Goal: Information Seeking & Learning: Learn about a topic

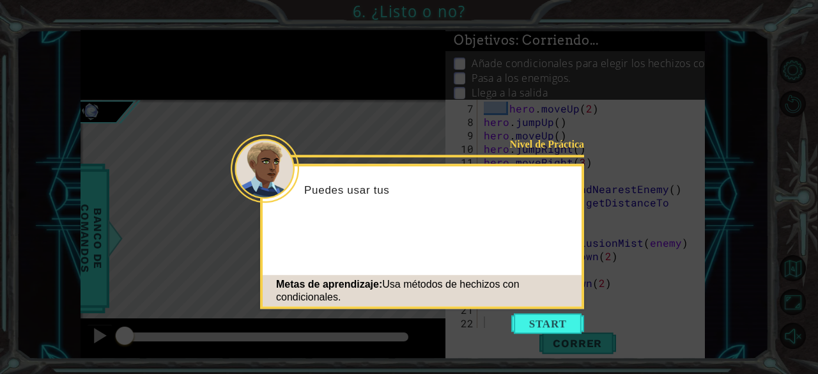
scroll to position [93, 0]
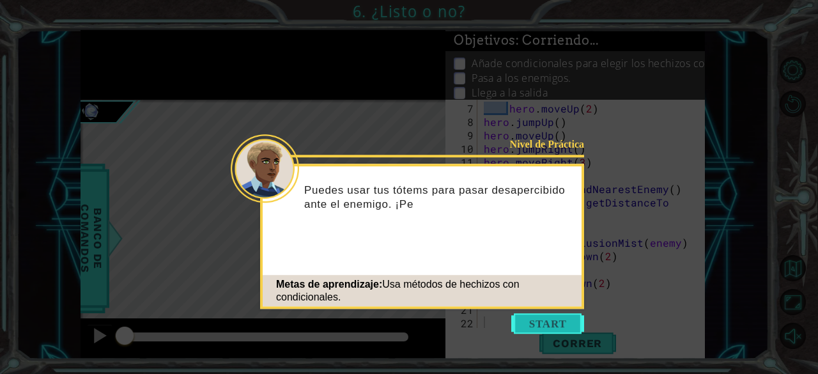
click at [547, 330] on button "Start" at bounding box center [547, 323] width 73 height 20
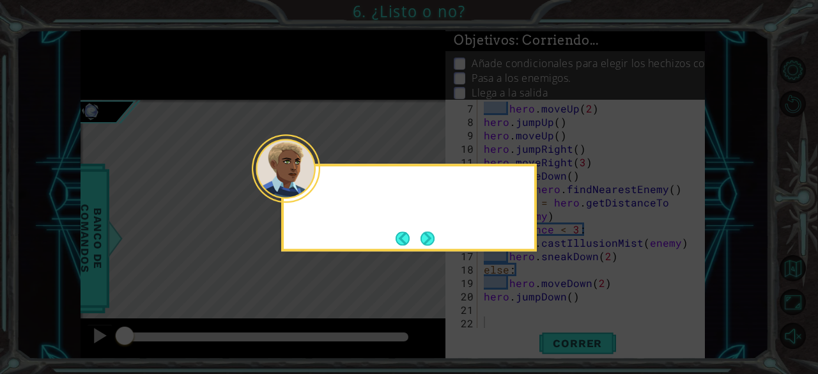
click at [547, 330] on icon at bounding box center [409, 187] width 818 height 374
click at [434, 252] on icon at bounding box center [409, 187] width 818 height 374
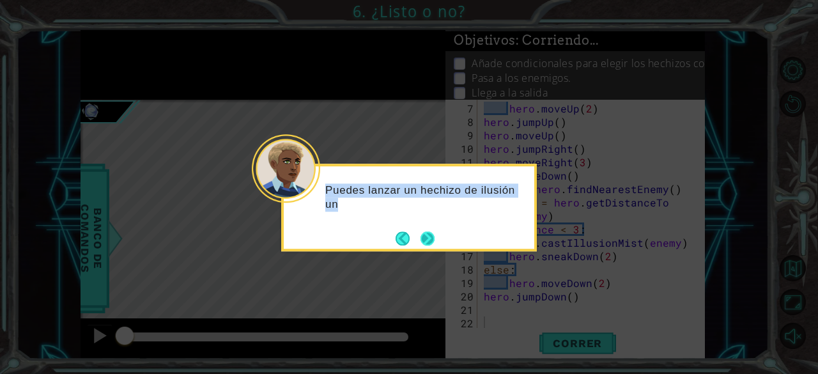
drag, startPoint x: 434, startPoint y: 252, endPoint x: 429, endPoint y: 246, distance: 8.6
click at [429, 246] on body "1 ההההההההההההההההההההההההההההההההההההההההההההההההההההההההההההההההההההההההההההה…" at bounding box center [409, 187] width 818 height 374
click at [429, 246] on button "Next" at bounding box center [428, 239] width 24 height 24
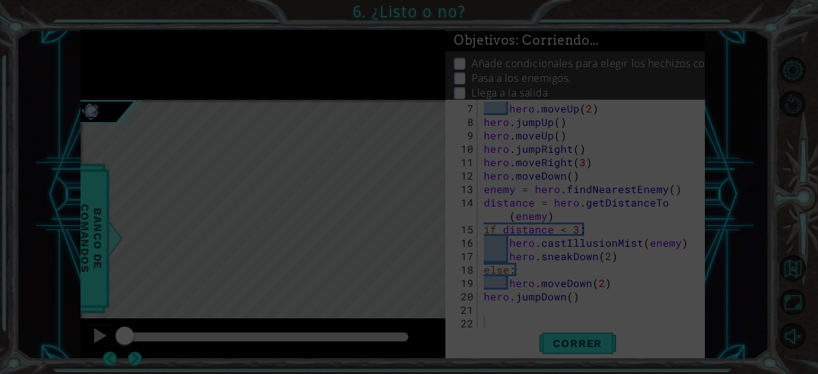
click at [429, 246] on div "Level Map" at bounding box center [375, 288] width 590 height 376
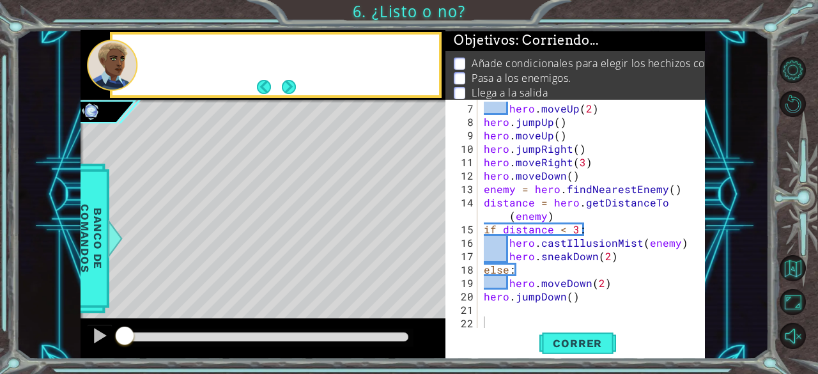
click at [429, 246] on div "Level Map" at bounding box center [375, 288] width 590 height 376
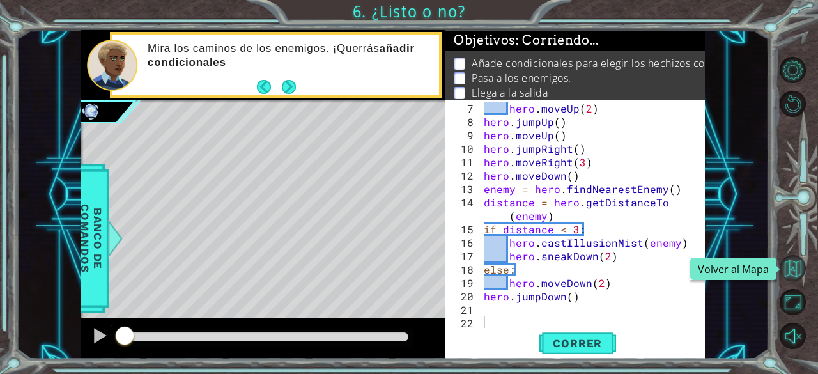
click at [797, 264] on button "Volver al Mapa" at bounding box center [792, 268] width 26 height 26
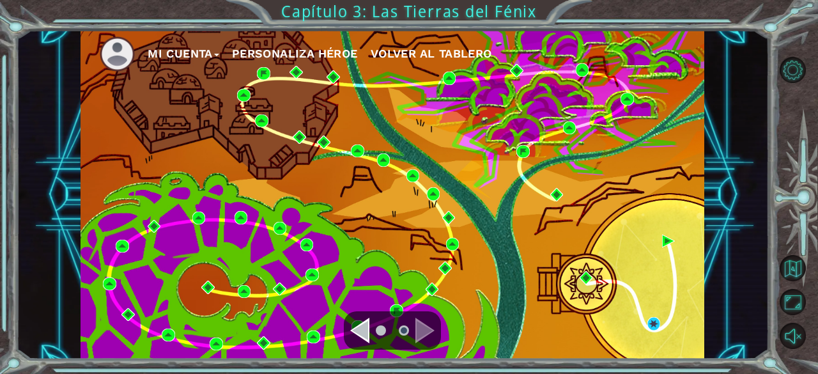
drag, startPoint x: 432, startPoint y: 331, endPoint x: 378, endPoint y: 331, distance: 53.7
click at [378, 331] on div at bounding box center [392, 330] width 97 height 38
click at [373, 330] on ul at bounding box center [392, 330] width 46 height 26
click at [365, 327] on div "Navigate to the previous page" at bounding box center [359, 330] width 19 height 26
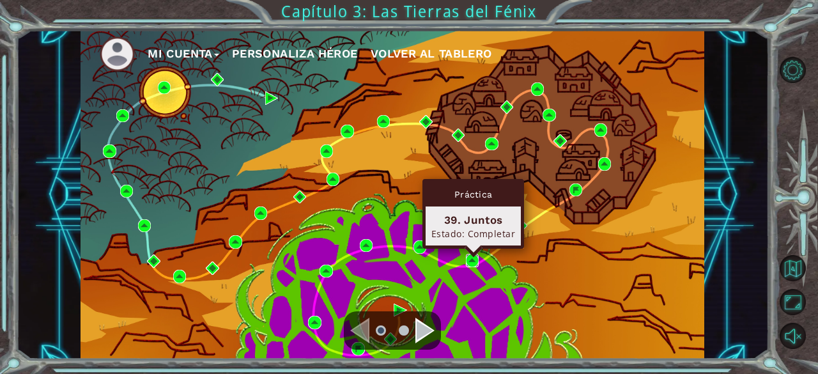
click at [470, 258] on img at bounding box center [472, 260] width 13 height 13
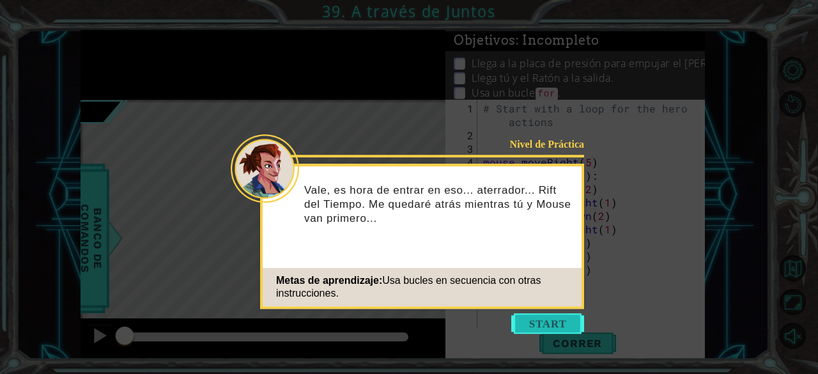
click at [558, 330] on button "Start" at bounding box center [547, 323] width 73 height 20
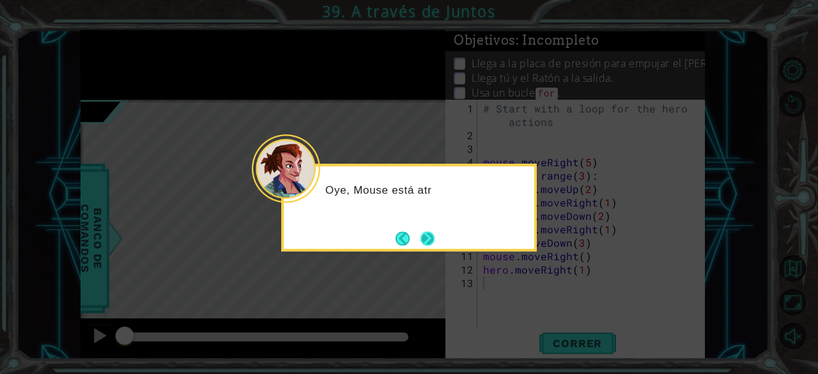
click at [431, 243] on button "Next" at bounding box center [427, 238] width 22 height 22
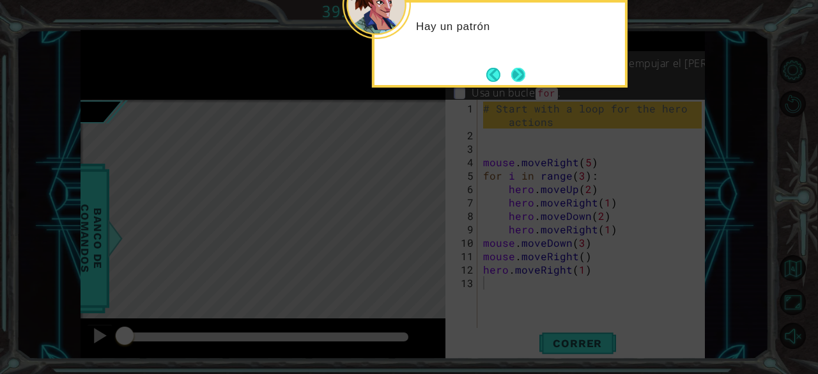
click at [516, 77] on button "Next" at bounding box center [517, 74] width 19 height 19
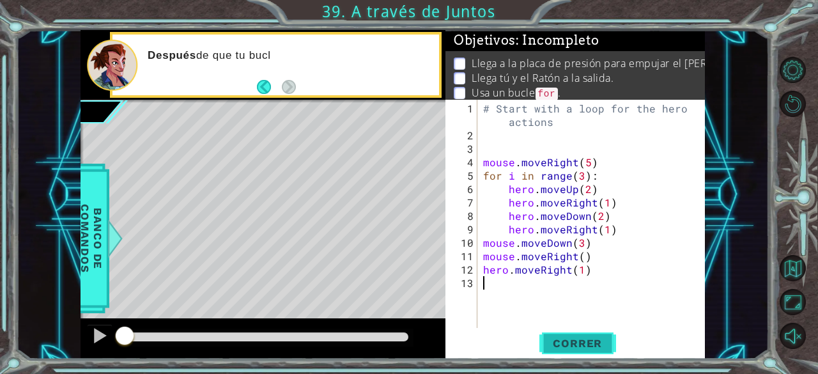
click at [598, 338] on span "Correr" at bounding box center [577, 343] width 75 height 13
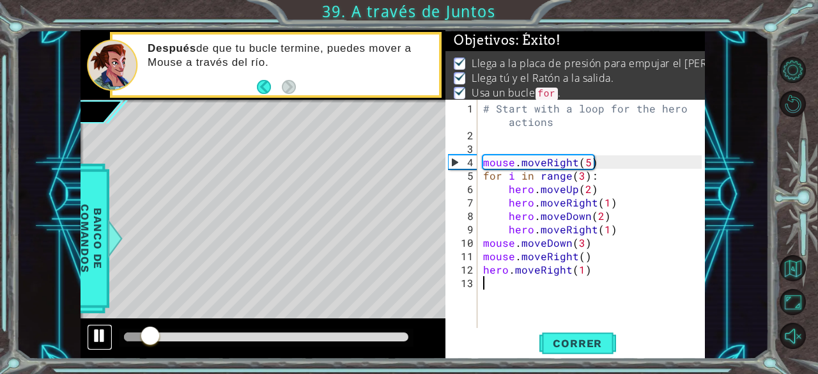
click at [97, 342] on div at bounding box center [99, 335] width 17 height 17
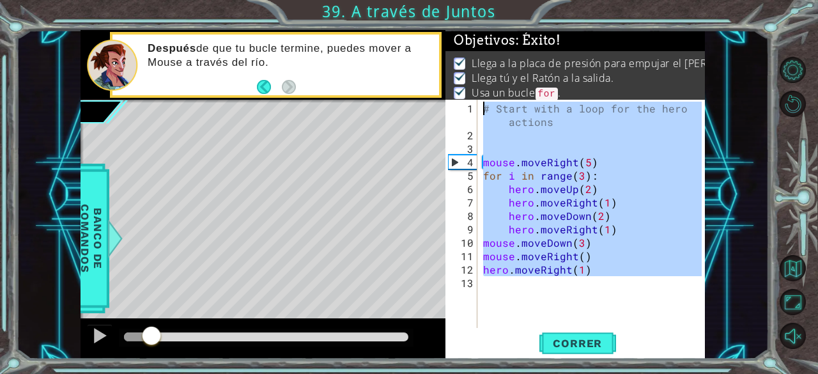
drag, startPoint x: 584, startPoint y: 289, endPoint x: 451, endPoint y: 86, distance: 242.7
click at [451, 86] on div "Objetivos : Éxito! Llega a la placa de presión para empujar el [PERSON_NAME]. L…" at bounding box center [574, 194] width 259 height 329
type textarea "# Start with a loop for the hero actions"
click at [788, 259] on button "Volver al Mapa" at bounding box center [792, 268] width 26 height 26
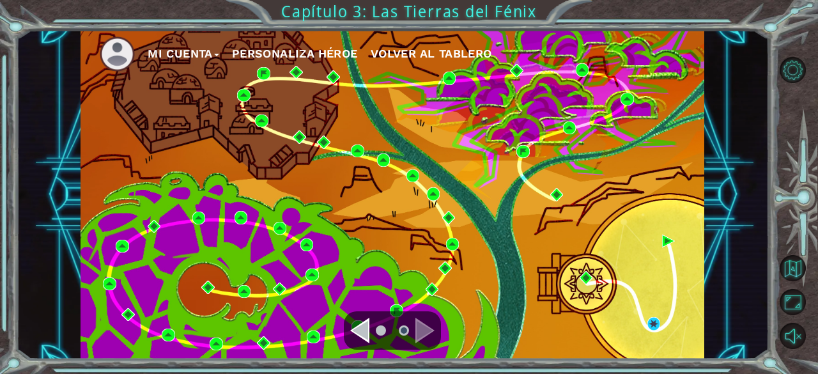
click at [367, 329] on div "Navigate to the previous page" at bounding box center [359, 330] width 19 height 26
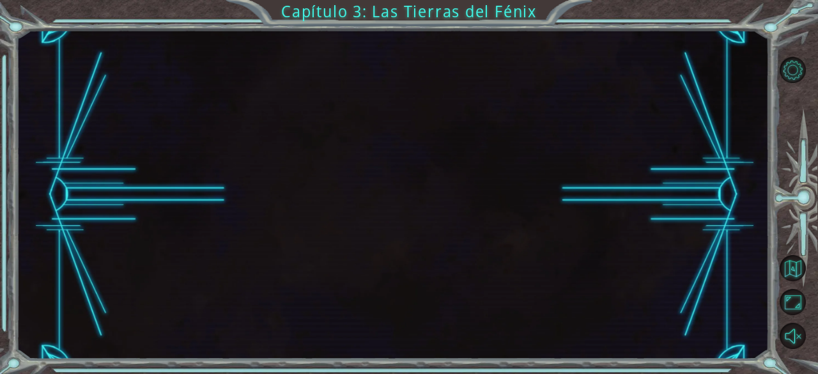
click at [367, 329] on div at bounding box center [393, 194] width 752 height 329
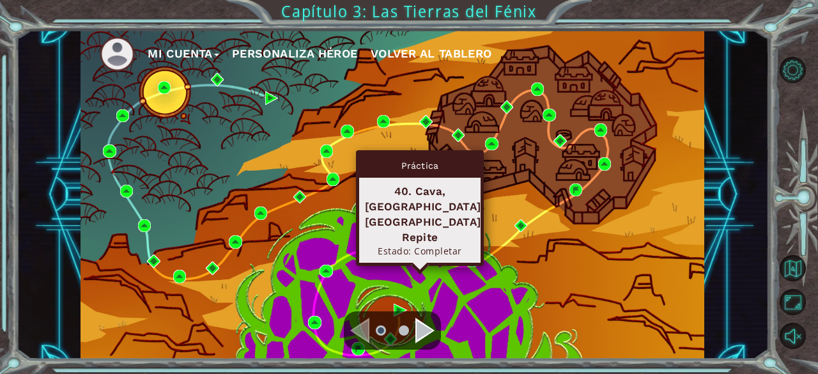
click at [422, 248] on img at bounding box center [419, 246] width 13 height 13
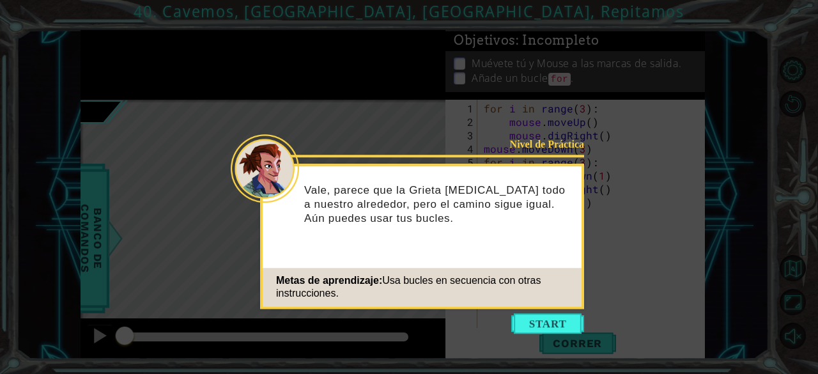
click at [524, 313] on button "Start" at bounding box center [547, 323] width 73 height 20
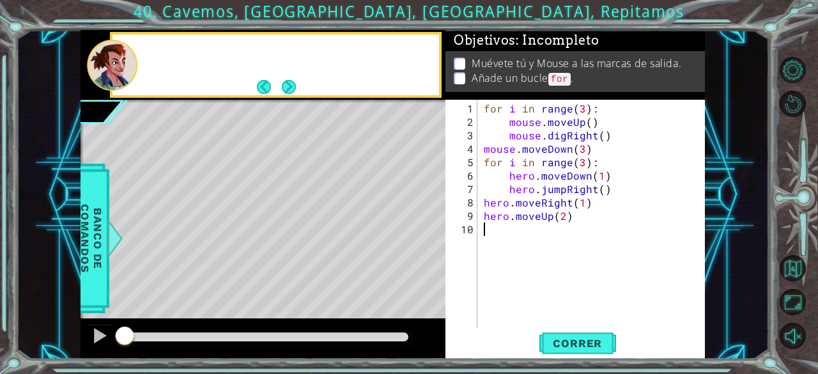
click at [524, 312] on div "for i in range ( 3 ) : mouse . moveUp ( ) mouse . digRight ( ) mouse . moveDown…" at bounding box center [594, 229] width 227 height 255
click at [558, 333] on button "Correr" at bounding box center [577, 343] width 77 height 26
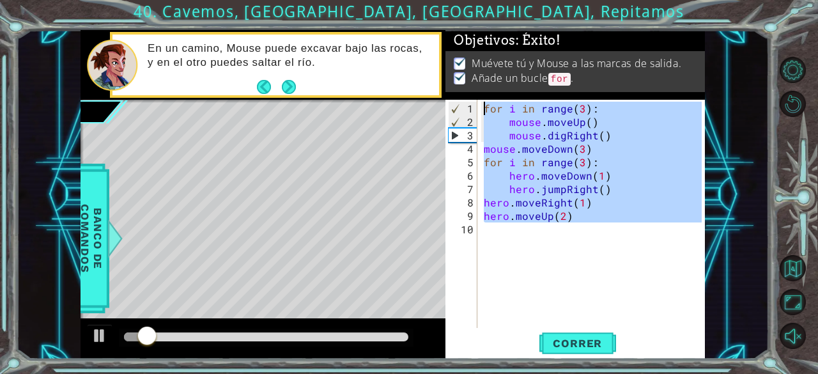
drag, startPoint x: 583, startPoint y: 242, endPoint x: 399, endPoint y: 88, distance: 240.3
click at [399, 88] on div "1 ההההההההההההההההההההההההההההההההההההההההההההההההההההההההההההההההההההההההההההה…" at bounding box center [391, 194] width 623 height 329
type textarea "for i in range(3): mouse.moveUp()"
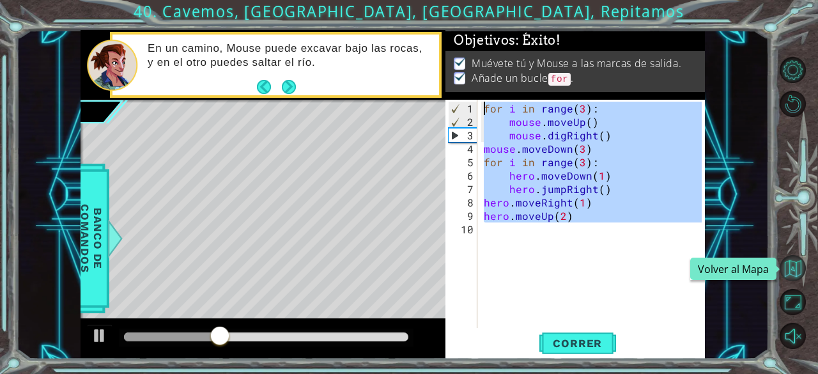
click at [800, 274] on button "Volver al Mapa" at bounding box center [792, 268] width 26 height 26
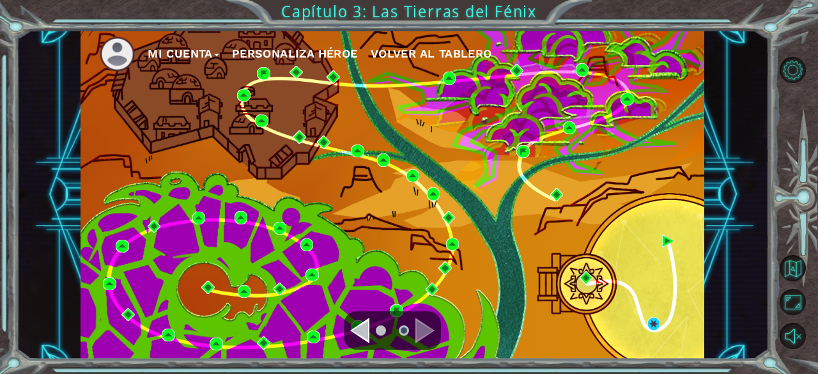
click at [355, 329] on div "Navigate to the previous page" at bounding box center [359, 330] width 19 height 26
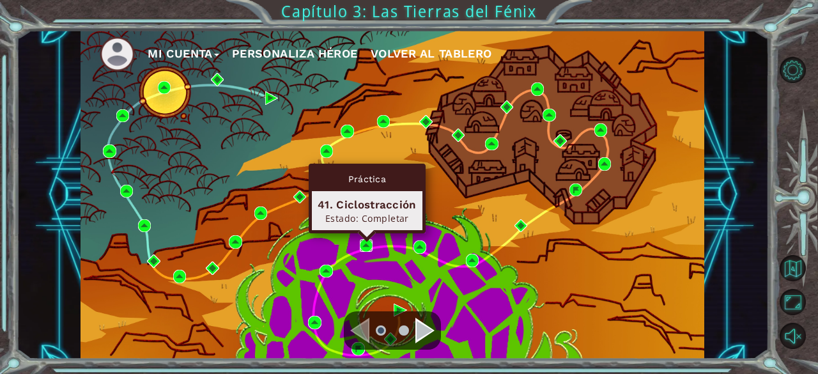
click at [368, 244] on img at bounding box center [366, 245] width 13 height 13
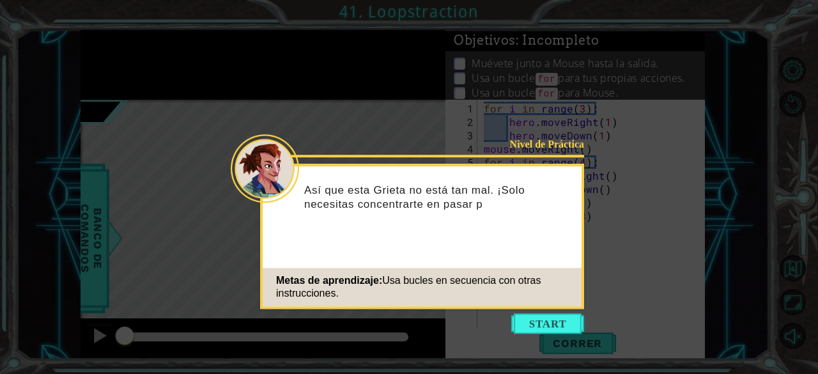
click at [531, 337] on icon at bounding box center [409, 187] width 818 height 374
click at [549, 323] on button "Start" at bounding box center [547, 323] width 73 height 20
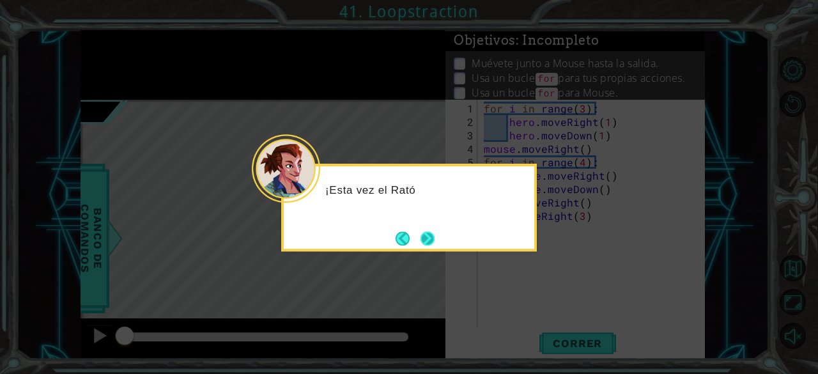
click at [431, 242] on button "Next" at bounding box center [427, 238] width 24 height 24
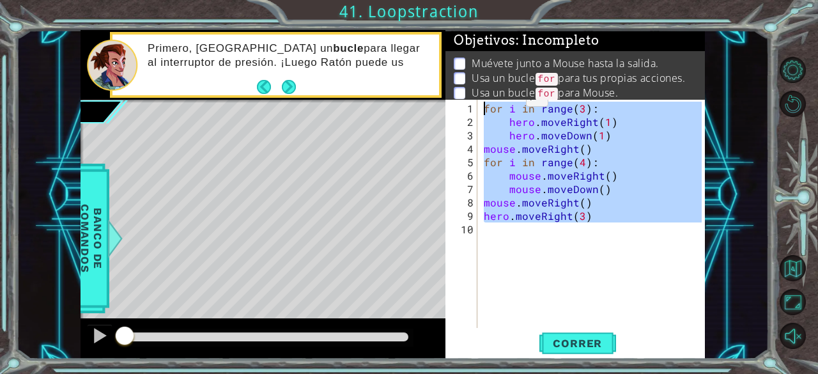
drag, startPoint x: 597, startPoint y: 284, endPoint x: 485, endPoint y: 87, distance: 226.6
click at [485, 87] on div "Objetivos : Incompleto Muévete junto a Mouse hasta la salida. Usa un bucle for …" at bounding box center [574, 194] width 259 height 329
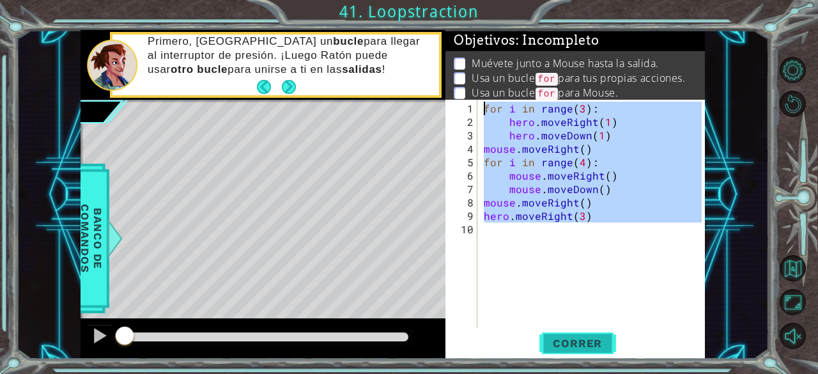
click at [593, 341] on span "Correr" at bounding box center [577, 343] width 75 height 13
type textarea "for i in range(3):"
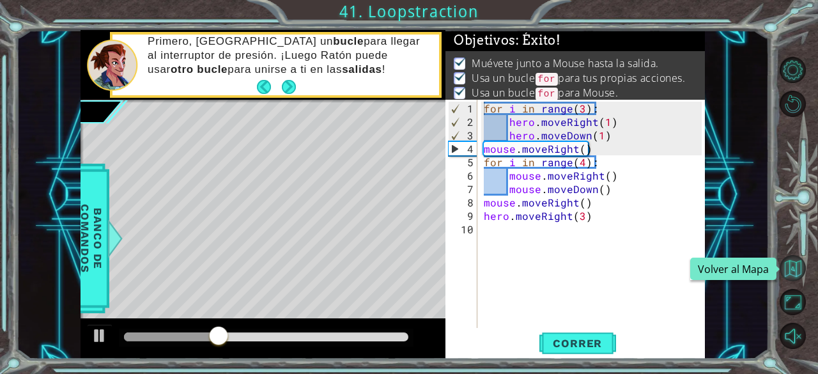
click at [791, 269] on button "Volver al Mapa" at bounding box center [792, 268] width 26 height 26
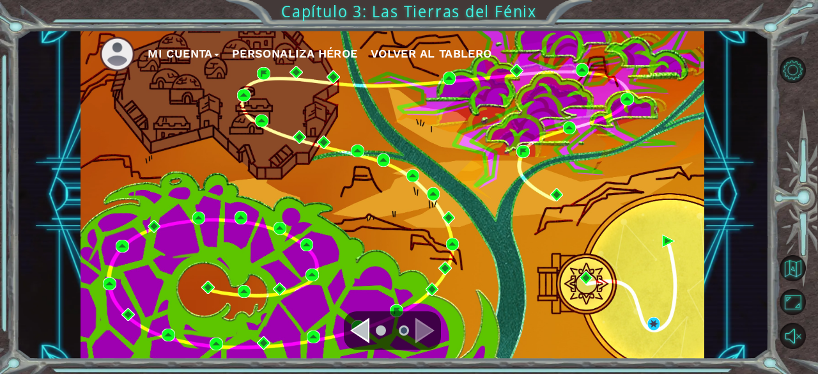
click at [360, 324] on div "Navigate to the previous page" at bounding box center [359, 330] width 19 height 26
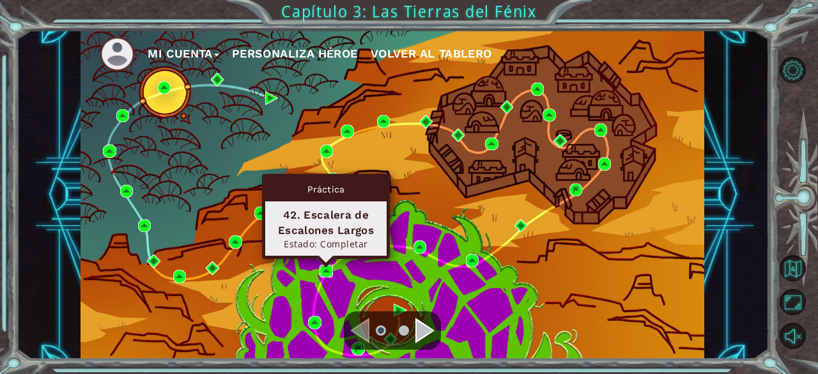
click at [322, 269] on img at bounding box center [325, 270] width 13 height 13
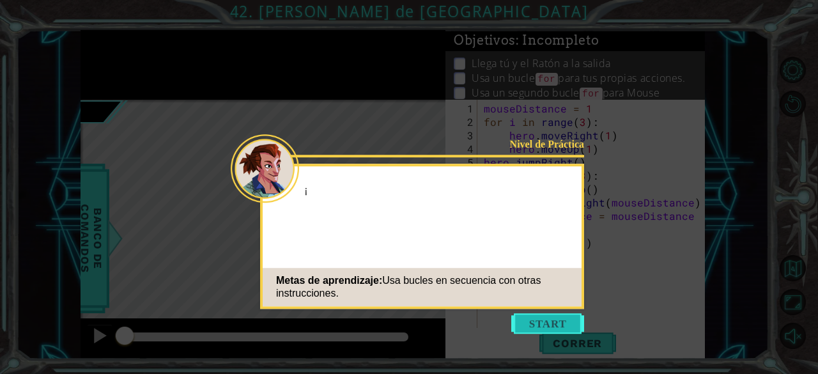
click at [542, 324] on button "Start" at bounding box center [547, 323] width 73 height 20
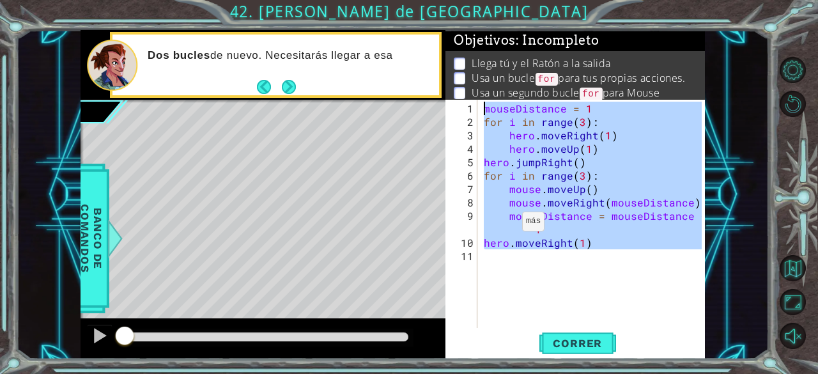
drag, startPoint x: 606, startPoint y: 278, endPoint x: 404, endPoint y: 68, distance: 290.9
click at [404, 68] on div "1 ההההההההההההההההההההההההההההההההההההההההההההההההההההההההההההההההההההההההההההה…" at bounding box center [391, 194] width 623 height 329
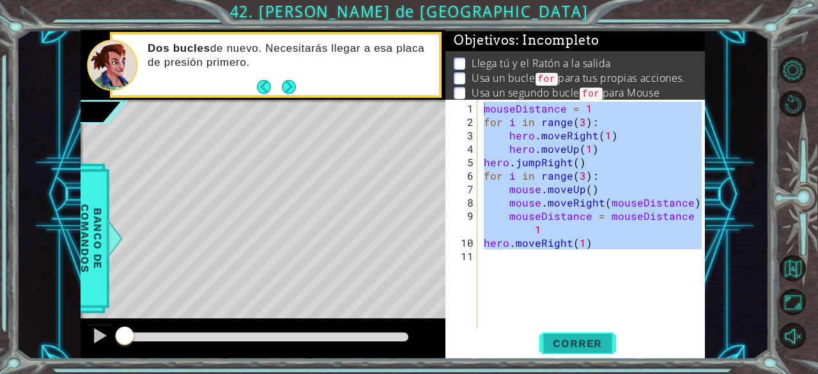
click at [562, 346] on span "Correr" at bounding box center [577, 343] width 75 height 13
type textarea "mouseDistance = 1"
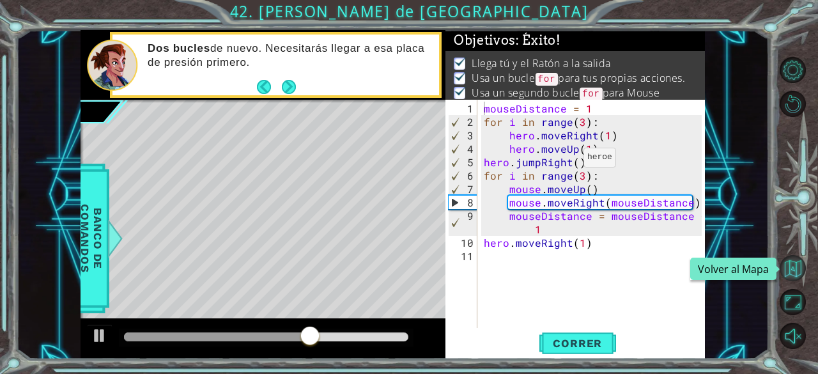
click at [792, 263] on button "Volver al Mapa" at bounding box center [792, 268] width 26 height 26
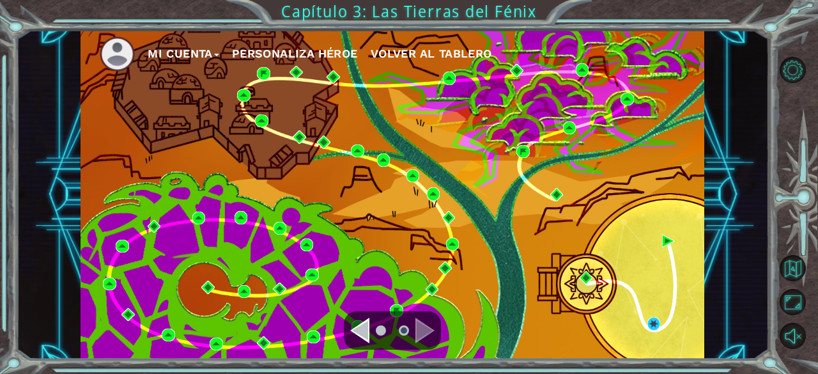
click at [360, 334] on div "Navigate to the previous page" at bounding box center [359, 330] width 19 height 26
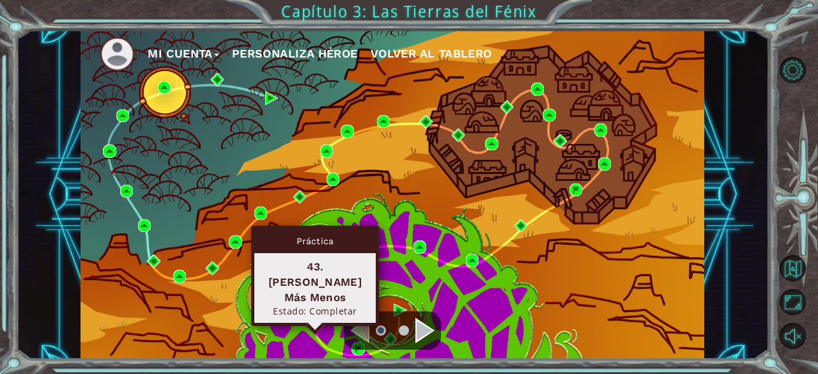
click at [317, 317] on img at bounding box center [314, 322] width 13 height 13
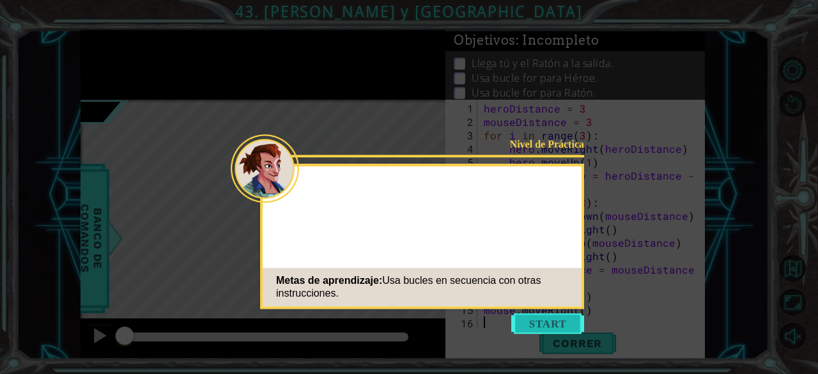
click at [538, 323] on button "Start" at bounding box center [547, 323] width 73 height 20
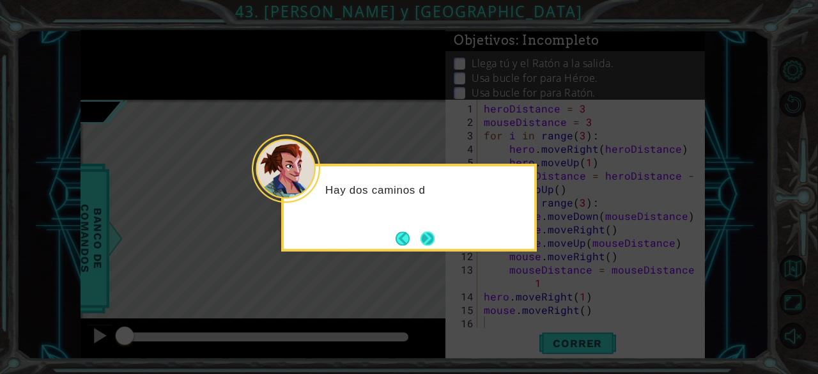
click at [435, 240] on button "Next" at bounding box center [427, 238] width 22 height 22
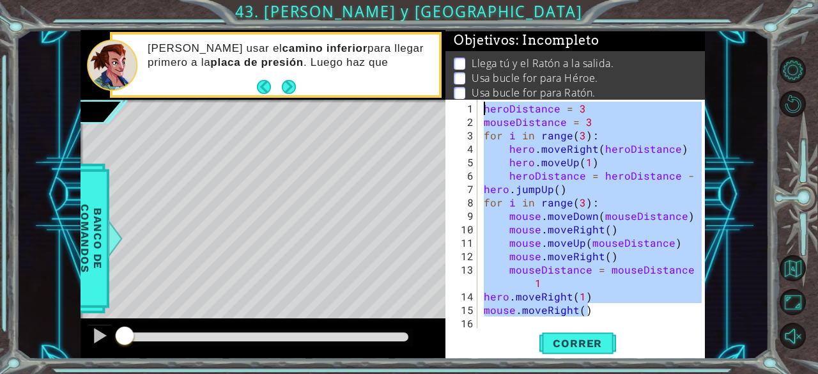
drag, startPoint x: 612, startPoint y: 303, endPoint x: 464, endPoint y: 31, distance: 310.4
click at [464, 31] on div "Objetivos : Incompleto Llega tú y el Ratón a la salida. Usa bucle for para Héro…" at bounding box center [574, 194] width 259 height 329
type textarea "heroDistance = 3 mouseDistance = 3"
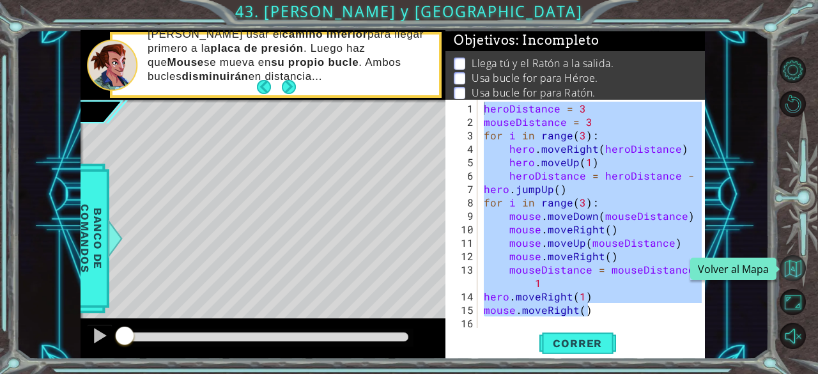
click at [787, 259] on button "Volver al Mapa" at bounding box center [792, 268] width 26 height 26
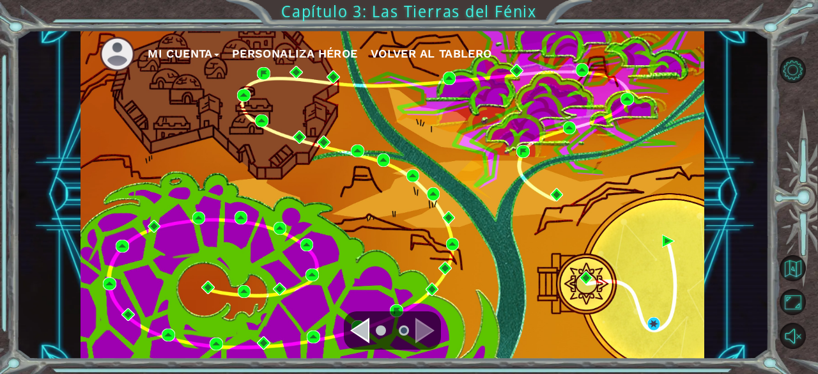
click at [358, 333] on div "Navigate to the previous page" at bounding box center [359, 330] width 19 height 26
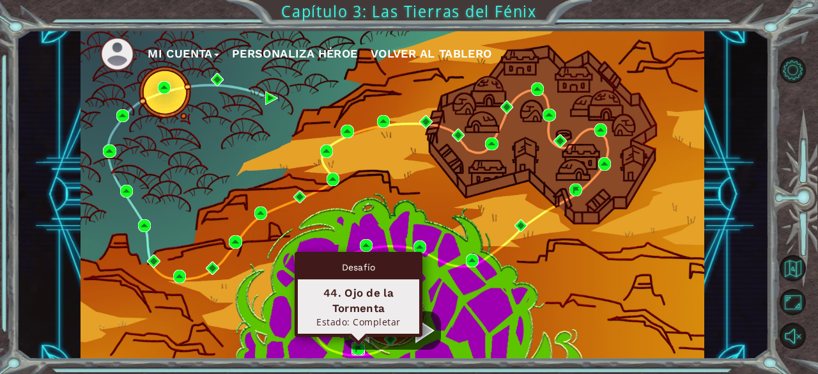
click at [360, 351] on img at bounding box center [357, 348] width 13 height 13
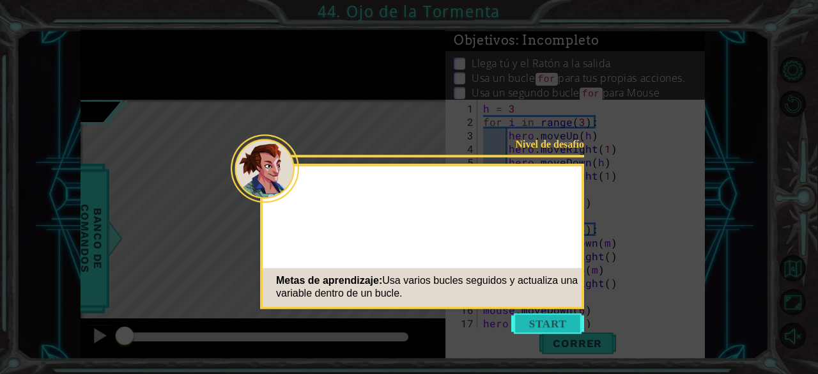
click at [560, 326] on button "Start" at bounding box center [547, 323] width 73 height 20
click at [560, 326] on icon at bounding box center [409, 187] width 818 height 374
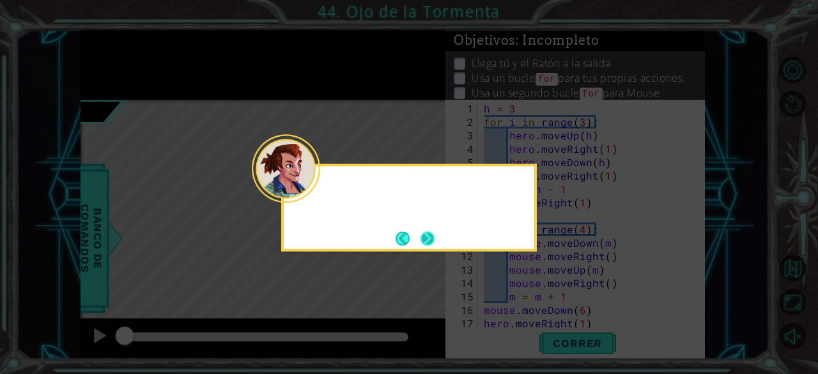
scroll to position [13, 0]
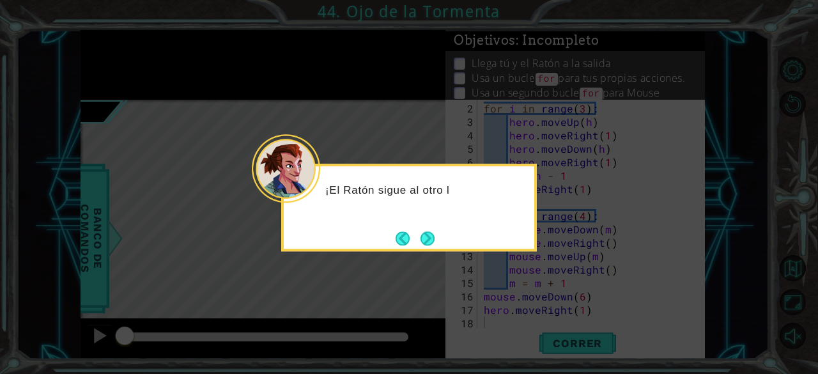
click at [437, 237] on div "¡El Ratón sigue al otro l" at bounding box center [408, 208] width 255 height 88
click at [429, 237] on button "Next" at bounding box center [428, 239] width 24 height 24
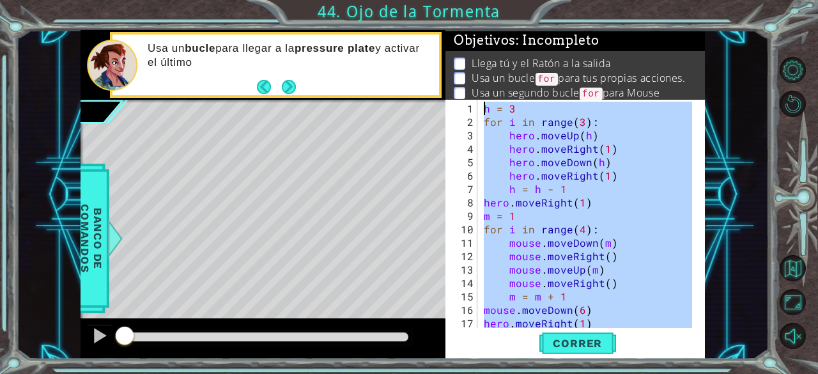
scroll to position [0, 0]
drag, startPoint x: 633, startPoint y: 321, endPoint x: 392, endPoint y: 53, distance: 360.9
click at [392, 53] on div "1 ההההההההההההההההההההההההההההההההההההההההההההההההההההההההההההההההההההההההההההה…" at bounding box center [391, 194] width 623 height 329
type textarea "h = 3 for i in range(3):"
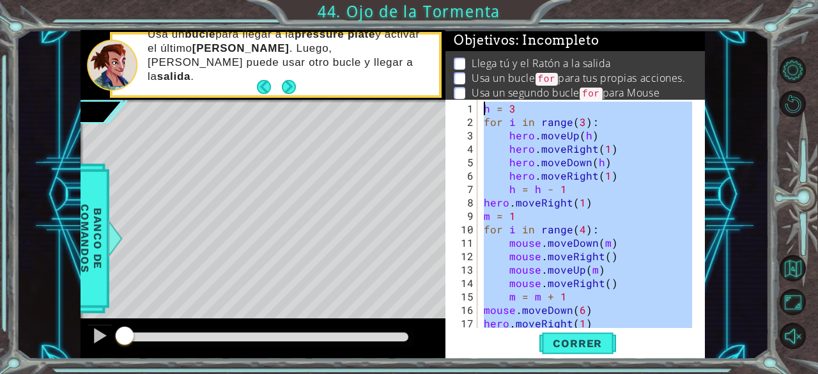
scroll to position [13, 0]
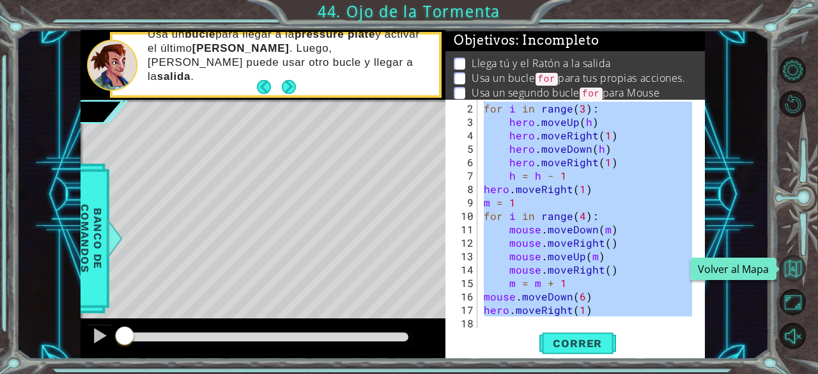
click at [795, 257] on button "Volver al Mapa" at bounding box center [792, 268] width 26 height 26
